Goal: Task Accomplishment & Management: Use online tool/utility

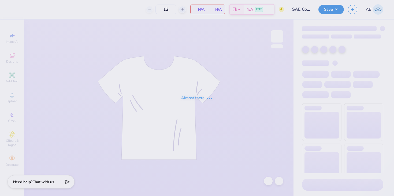
type input "SAE Cowboy Christmas"
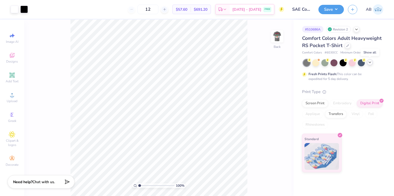
click at [370, 63] on icon at bounding box center [369, 62] width 4 height 4
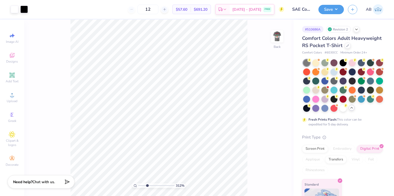
drag, startPoint x: 140, startPoint y: 186, endPoint x: 147, endPoint y: 186, distance: 7.0
click at [147, 186] on input "range" at bounding box center [156, 185] width 36 height 5
type input "1"
click at [122, 186] on div "100 %" at bounding box center [158, 108] width 177 height 177
click at [278, 38] on img at bounding box center [276, 36] width 21 height 21
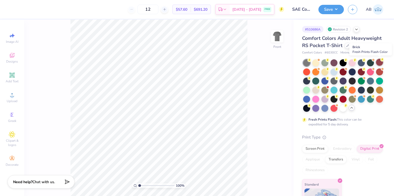
click at [378, 62] on div at bounding box center [379, 62] width 7 height 7
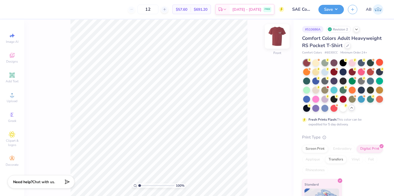
click at [274, 42] on img at bounding box center [276, 36] width 21 height 21
click at [327, 7] on button "Save" at bounding box center [330, 8] width 25 height 9
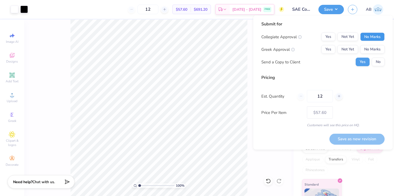
click at [369, 36] on button "No Marks" at bounding box center [372, 37] width 24 height 9
click at [328, 48] on button "Yes" at bounding box center [328, 49] width 14 height 9
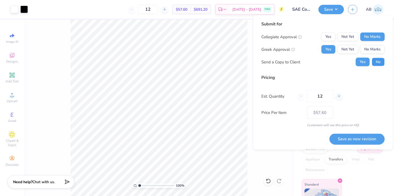
click at [379, 62] on button "No" at bounding box center [377, 62] width 13 height 9
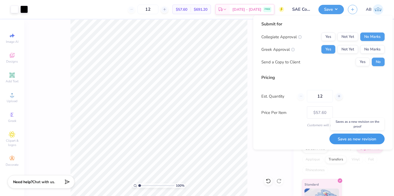
click at [362, 142] on button "Save as new revision" at bounding box center [356, 139] width 55 height 11
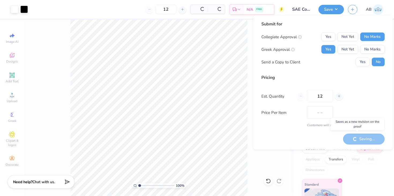
type input "$57.60"
